Goal: Information Seeking & Learning: Learn about a topic

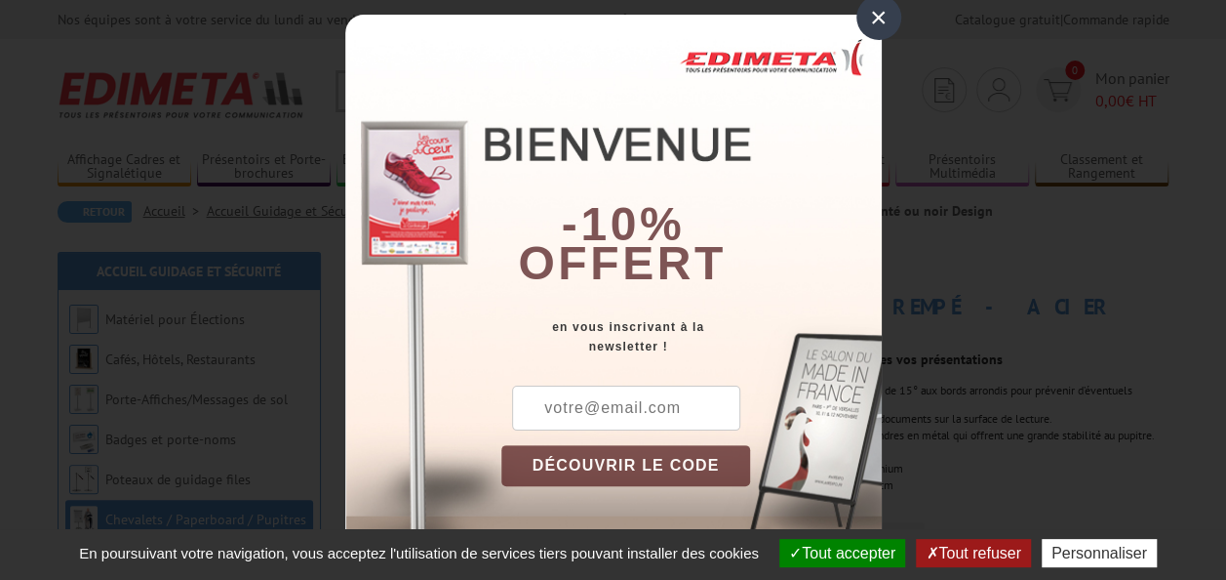
scroll to position [35, 0]
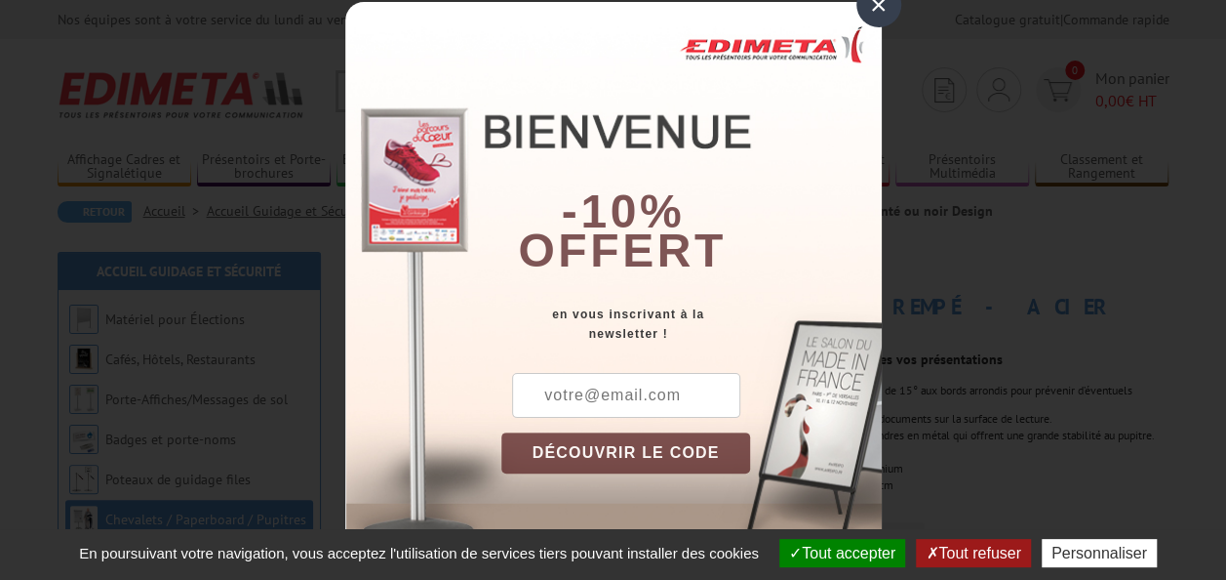
click at [866, 4] on div "×" at bounding box center [879, 4] width 45 height 45
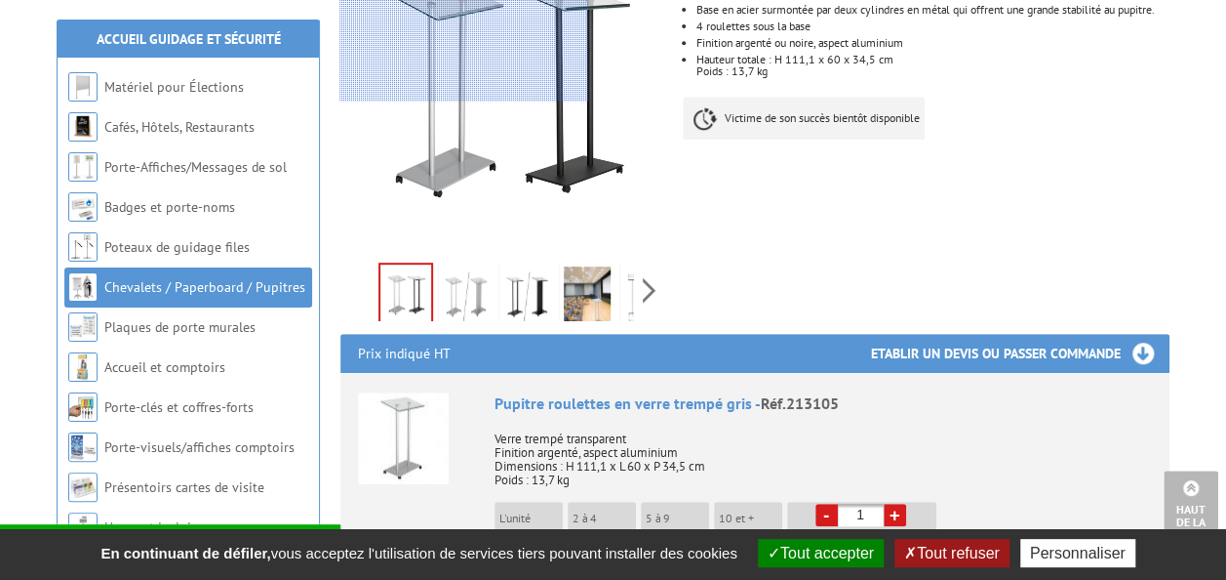
scroll to position [390, 0]
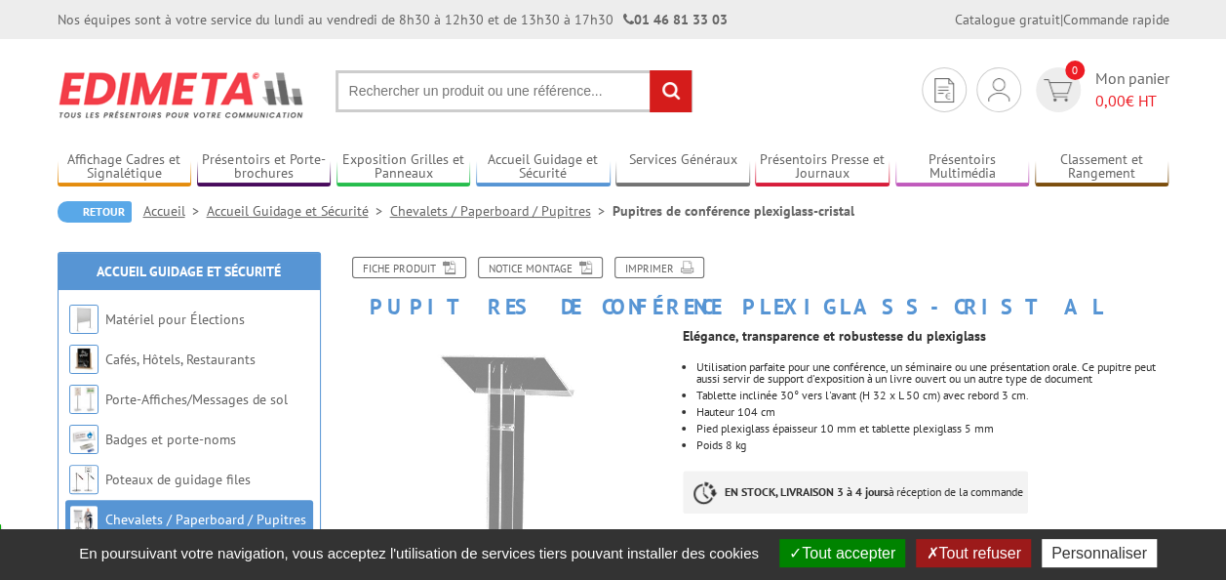
scroll to position [195, 0]
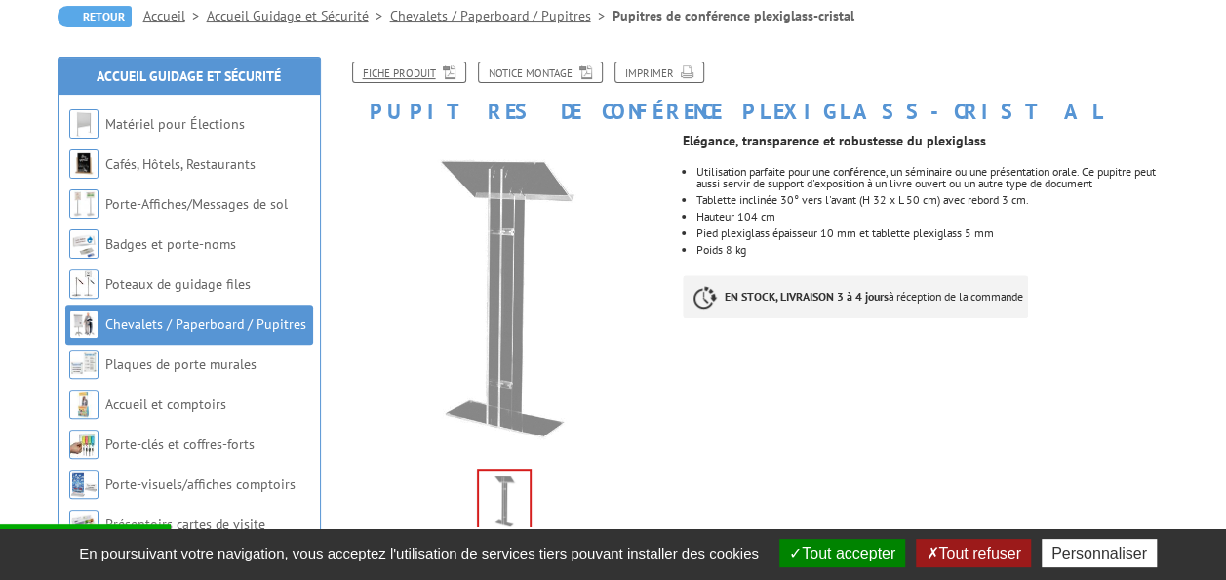
click at [420, 72] on link "Fiche produit" at bounding box center [409, 71] width 114 height 21
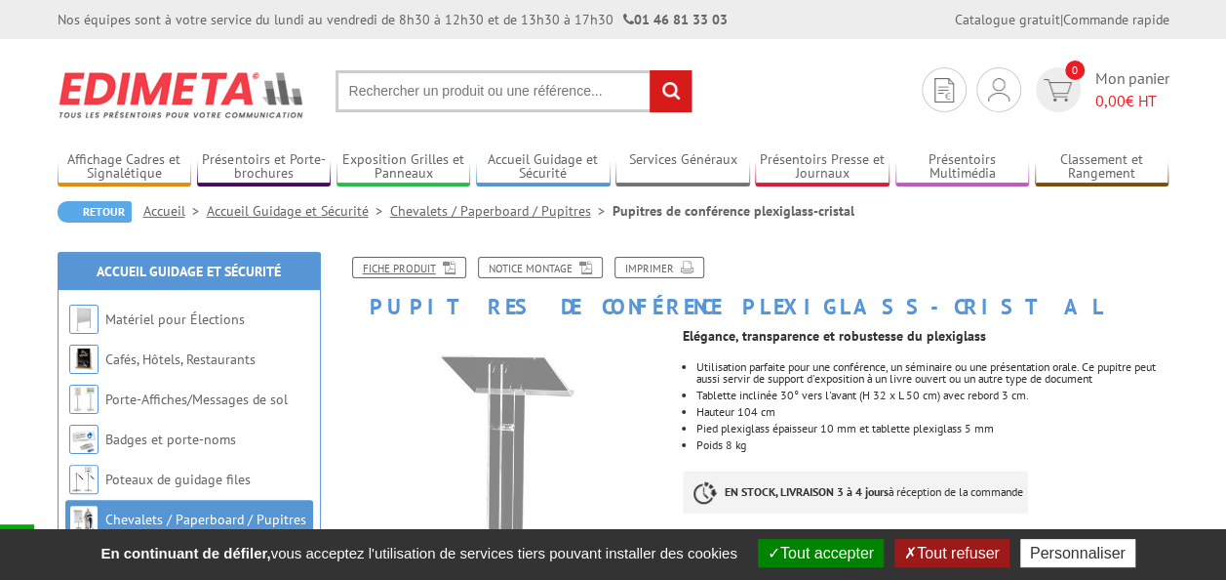
scroll to position [98, 0]
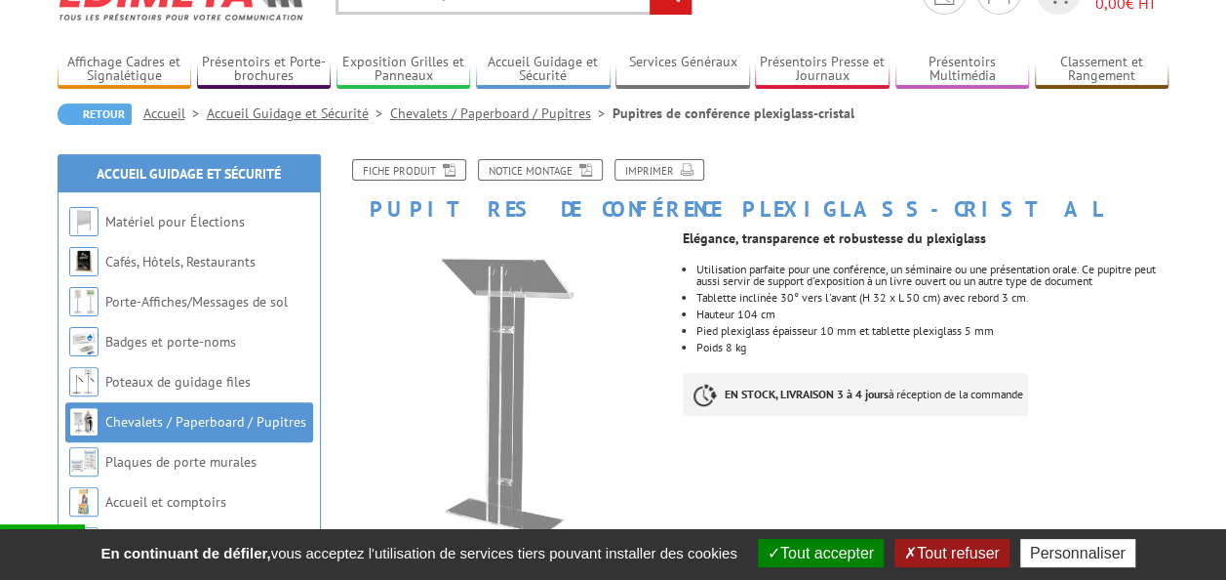
drag, startPoint x: 978, startPoint y: 547, endPoint x: 965, endPoint y: 554, distance: 14.4
click at [978, 547] on button "Tout refuser" at bounding box center [952, 553] width 114 height 28
